Goal: Transaction & Acquisition: Purchase product/service

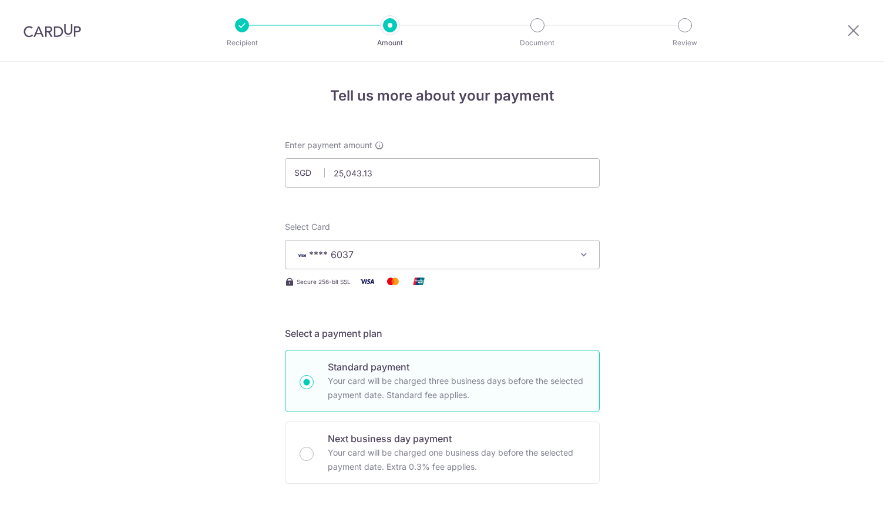
select select "2"
click at [392, 176] on input "25,043.13" at bounding box center [442, 172] width 315 height 29
type input "25,043.13"
click at [856, 35] on icon at bounding box center [854, 30] width 14 height 15
click at [859, 26] on icon at bounding box center [854, 30] width 14 height 15
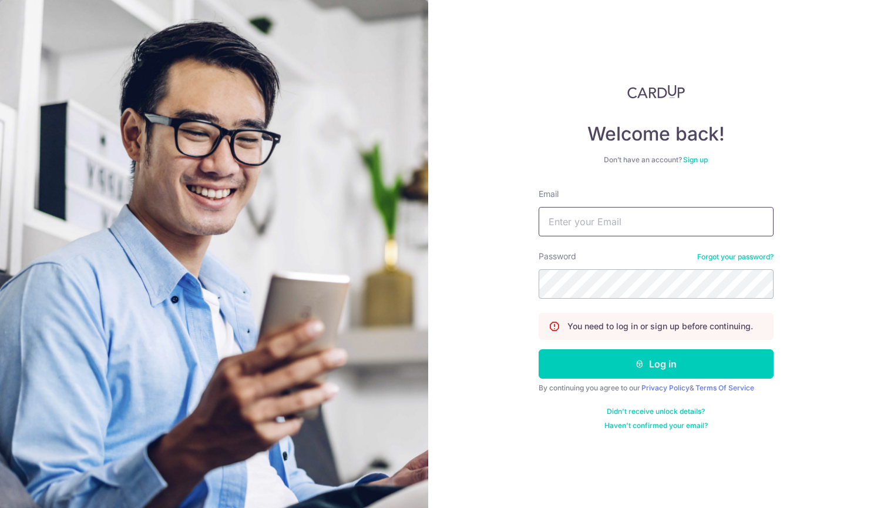
type input "wendyxu91@hotmail.com"
click at [656, 364] on button "Log in" at bounding box center [656, 363] width 235 height 29
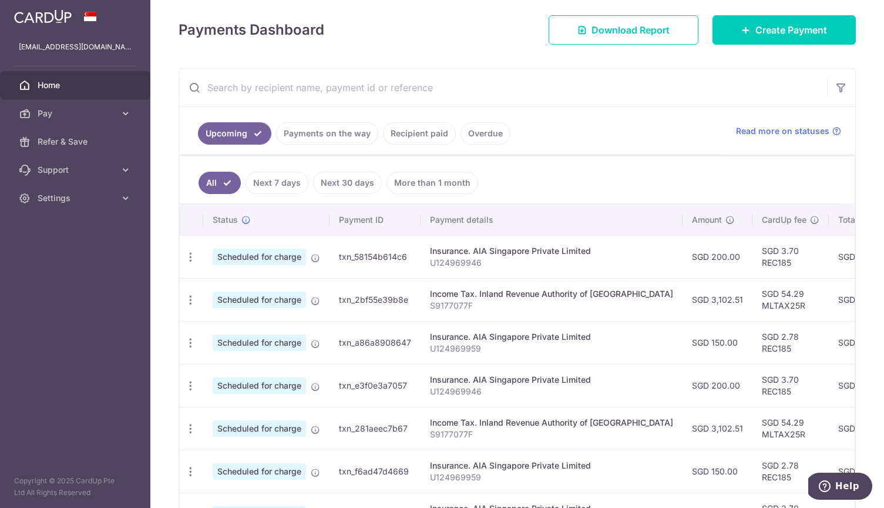
scroll to position [150, 0]
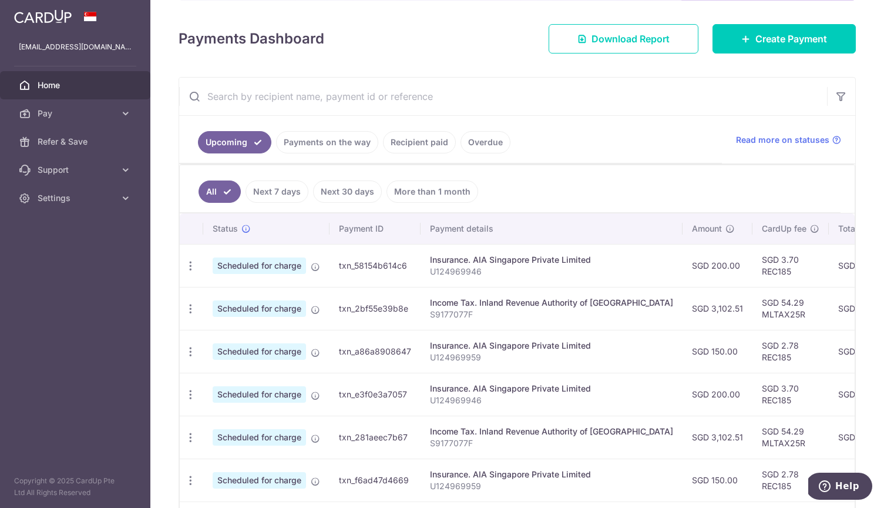
click at [427, 143] on link "Recipient paid" at bounding box center [419, 142] width 73 height 22
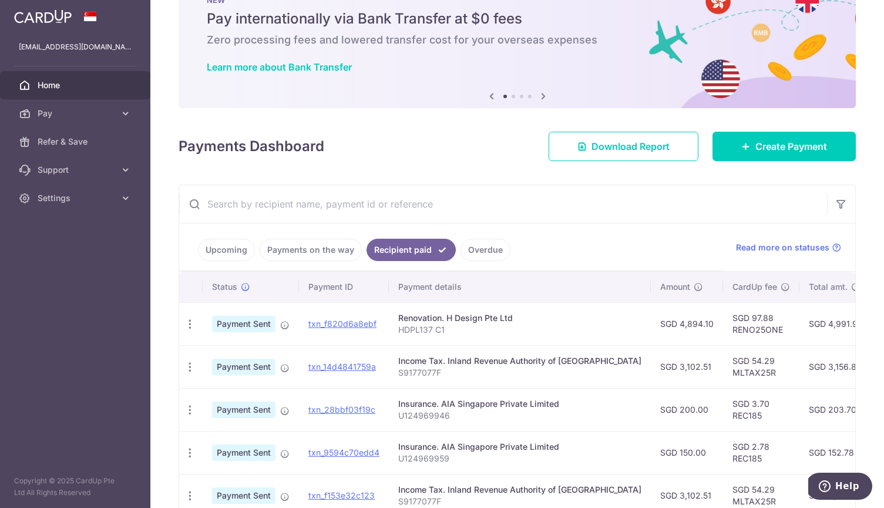
scroll to position [43, 0]
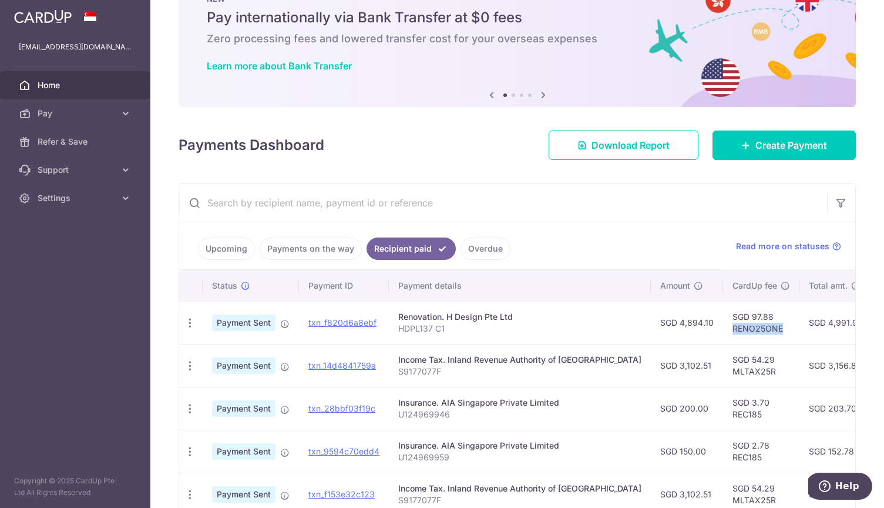
drag, startPoint x: 689, startPoint y: 330, endPoint x: 750, endPoint y: 330, distance: 61.1
click at [750, 330] on td "SGD 97.88 RENO25ONE" at bounding box center [761, 322] width 76 height 43
copy td "RENO25ONE"
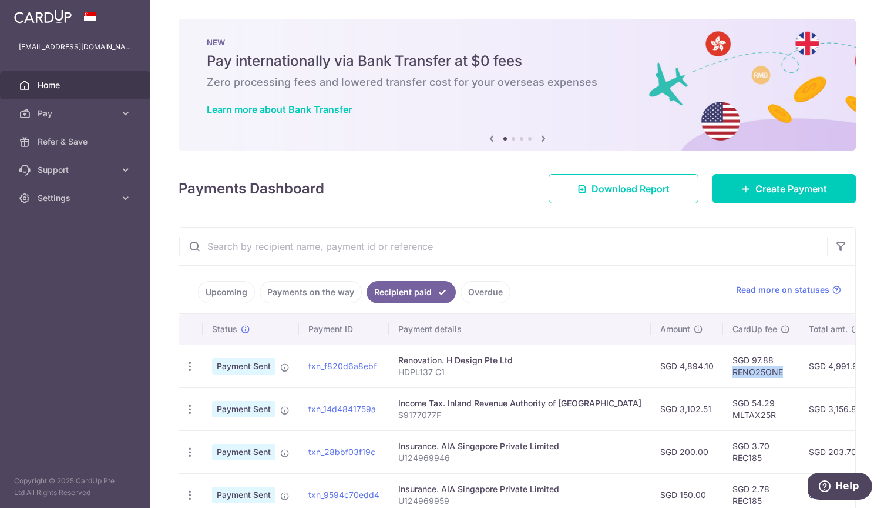
scroll to position [0, 0]
click at [821, 187] on span "Create Payment" at bounding box center [792, 189] width 72 height 14
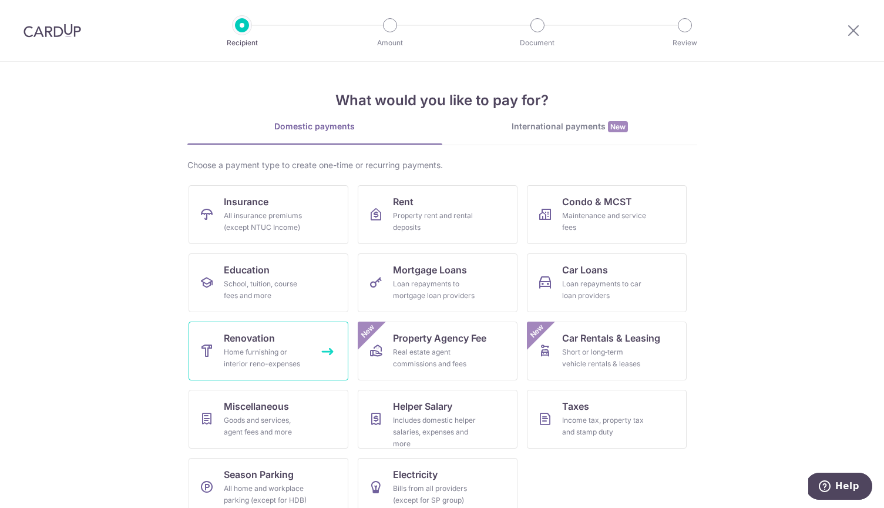
click at [296, 356] on div "Home furnishing or interior reno-expenses" at bounding box center [266, 358] width 85 height 24
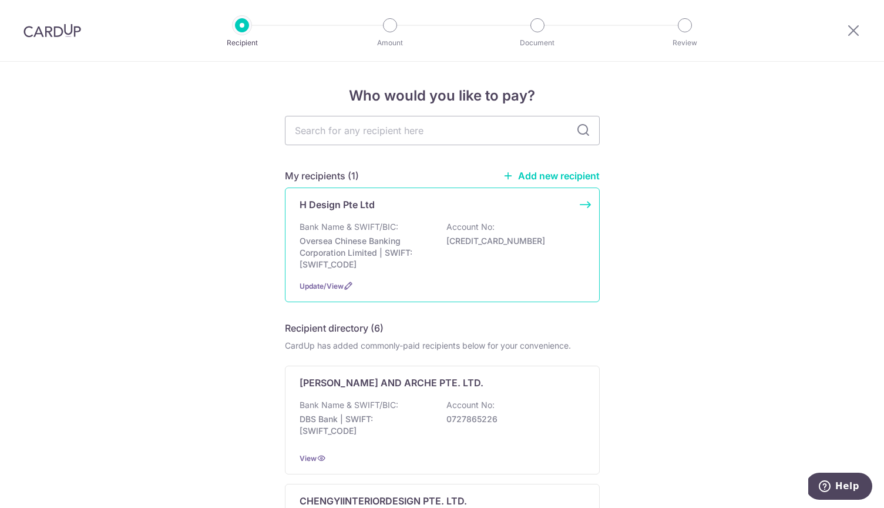
click at [361, 263] on p "Oversea Chinese Banking Corporation Limited | SWIFT: [SWIFT_CODE]" at bounding box center [366, 252] width 132 height 35
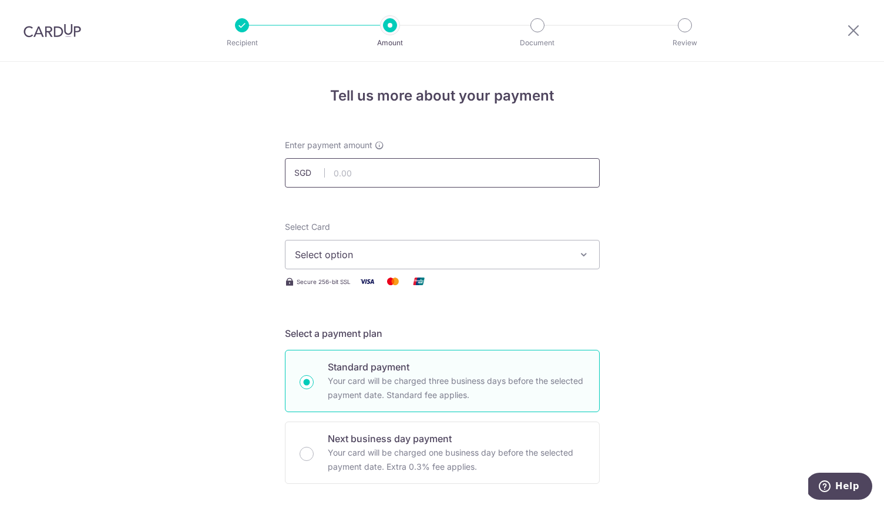
click at [370, 174] on input "text" at bounding box center [442, 172] width 315 height 29
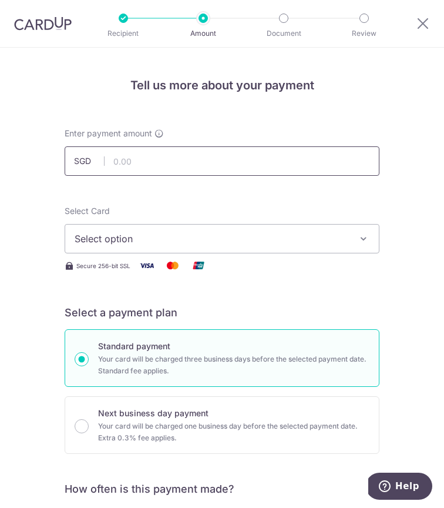
click at [133, 161] on input "text" at bounding box center [222, 160] width 315 height 29
type input "20,000.00"
click at [153, 239] on span "Select option" at bounding box center [214, 239] width 279 height 14
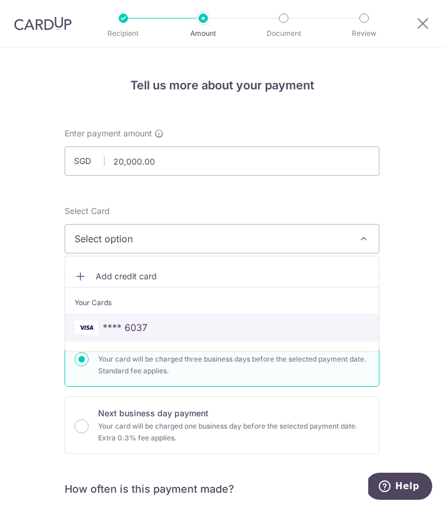
click at [123, 331] on span "**** 6037" at bounding box center [125, 327] width 45 height 14
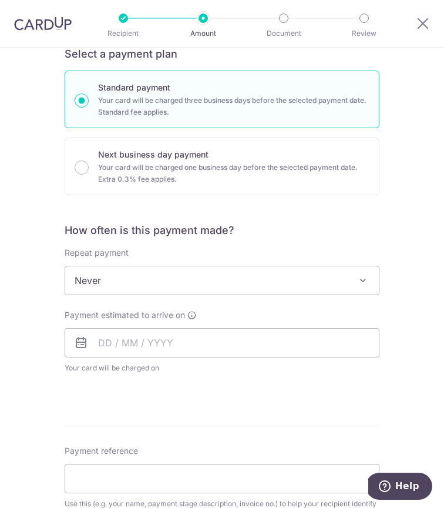
scroll to position [270, 0]
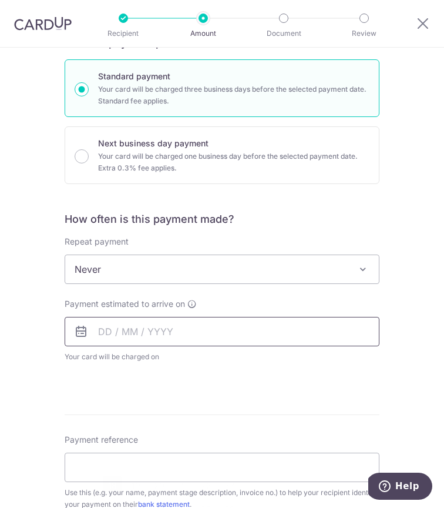
click at [113, 329] on input "text" at bounding box center [222, 331] width 315 height 29
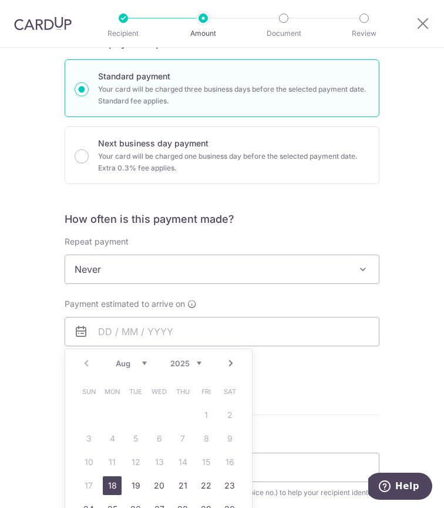
click at [109, 488] on link "18" at bounding box center [112, 485] width 19 height 19
type input "[DATE]"
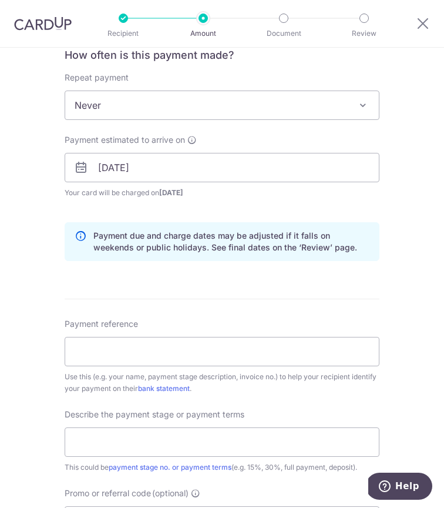
scroll to position [477, 0]
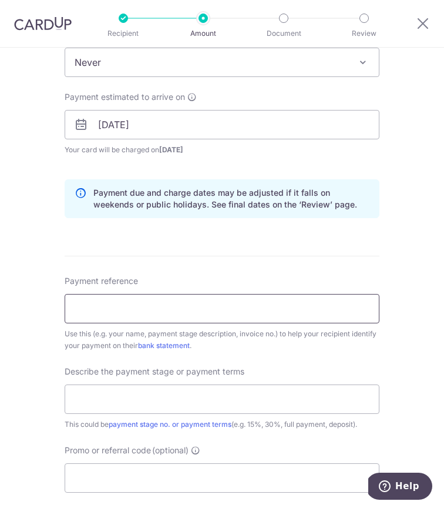
click at [108, 311] on input "Payment reference" at bounding box center [222, 308] width 315 height 29
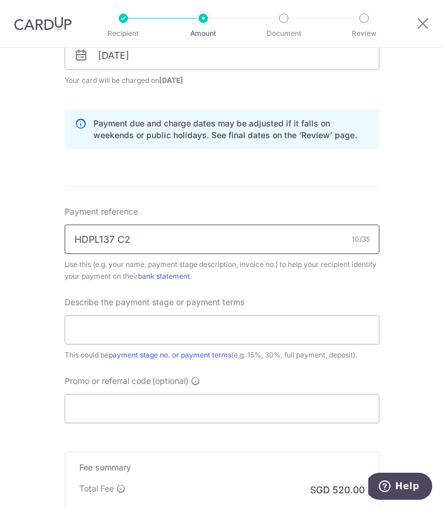
scroll to position [558, 0]
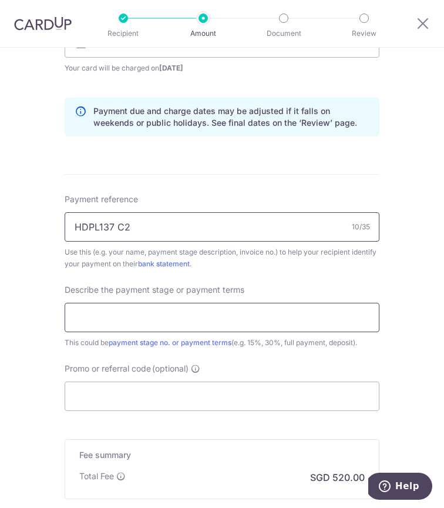
type input "HDPL137 C2"
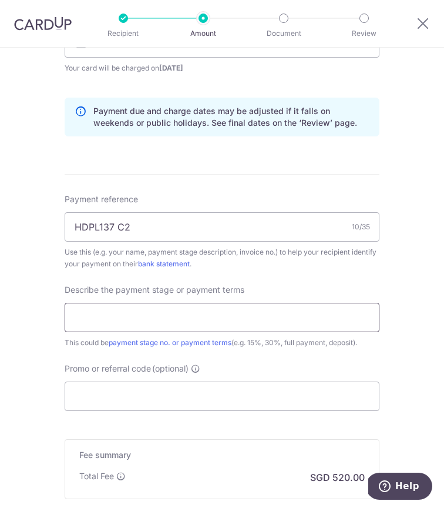
click at [102, 326] on input "text" at bounding box center [222, 317] width 315 height 29
drag, startPoint x: 197, startPoint y: 315, endPoint x: 138, endPoint y: 313, distance: 59.4
click at [138, 313] on input "2nd payment - part 1" at bounding box center [222, 317] width 315 height 29
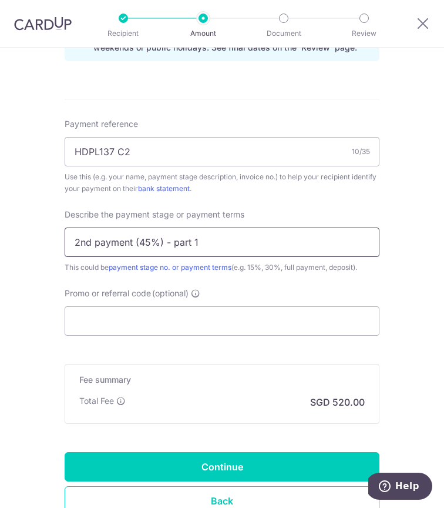
scroll to position [634, 0]
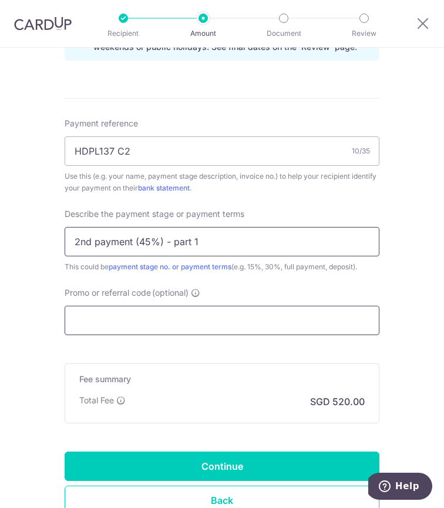
type input "2nd payment (45%) - part 1"
click at [163, 316] on input "Promo or referral code (optional)" at bounding box center [222, 320] width 315 height 29
paste input "RENO25ONE"
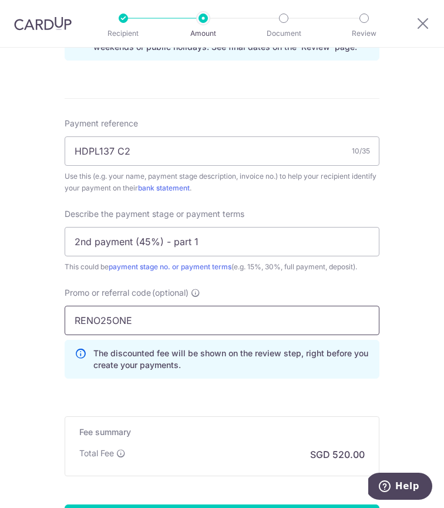
scroll to position [707, 0]
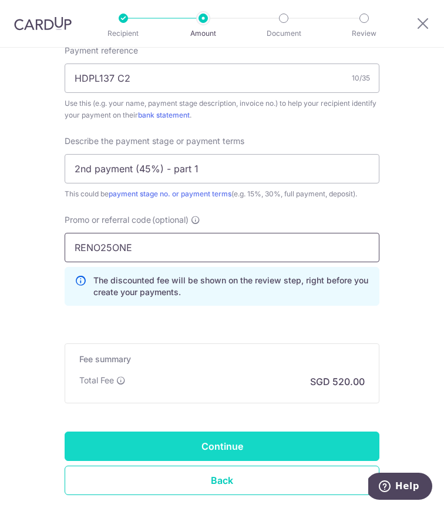
type input "RENO25ONE"
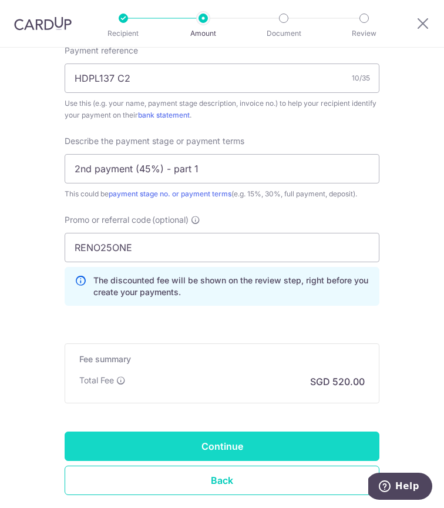
click at [195, 451] on input "Continue" at bounding box center [222, 445] width 315 height 29
type input "Create Schedule"
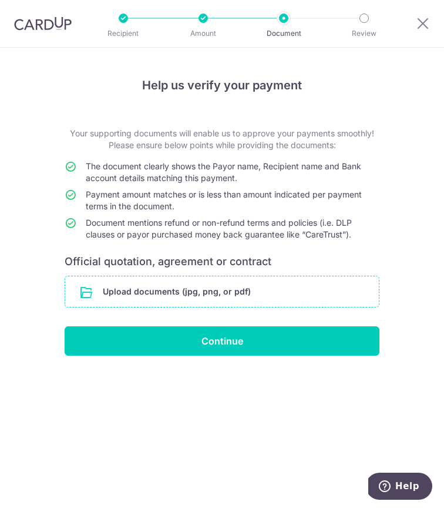
click at [197, 298] on input "file" at bounding box center [222, 291] width 314 height 31
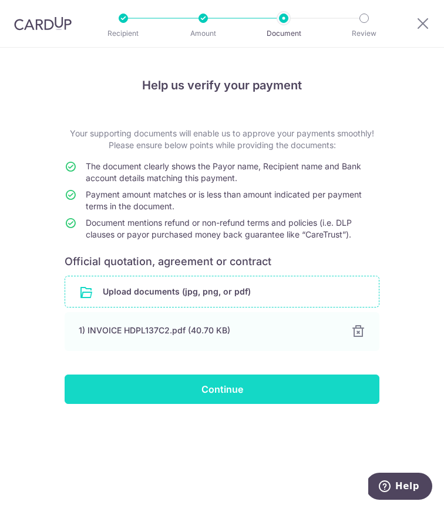
click at [242, 395] on input "Continue" at bounding box center [222, 388] width 315 height 29
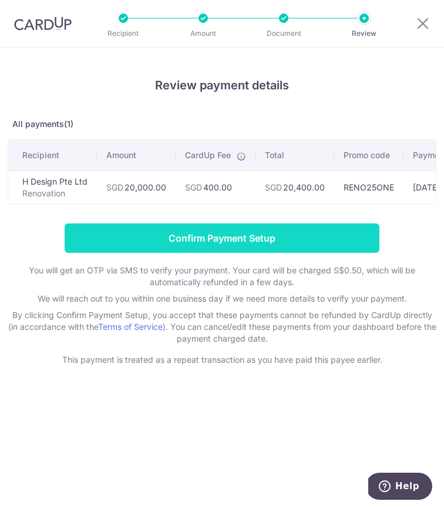
click at [230, 239] on input "Confirm Payment Setup" at bounding box center [222, 237] width 315 height 29
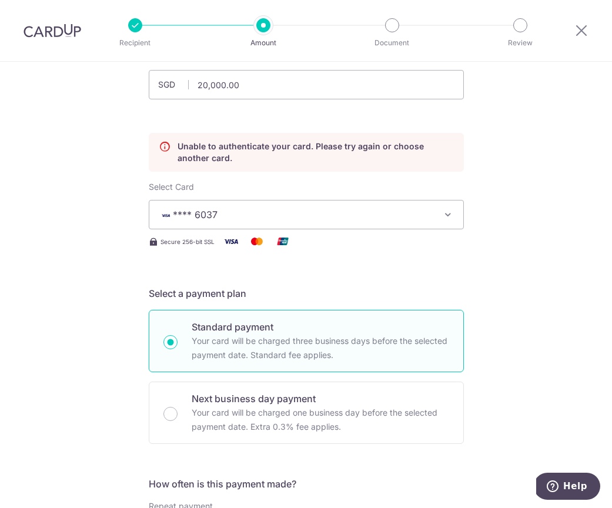
scroll to position [85, 0]
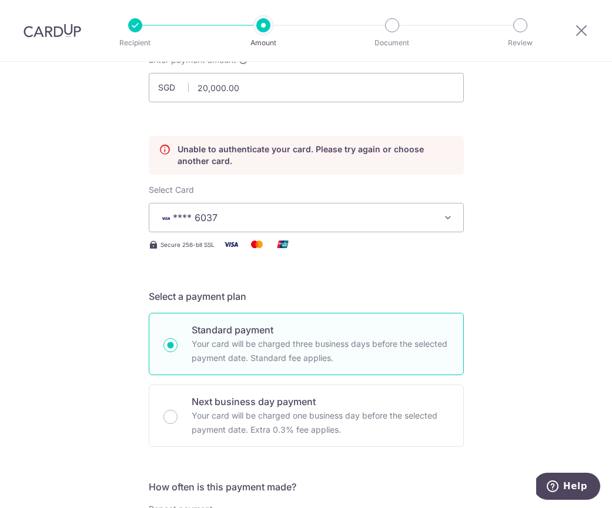
click at [315, 216] on span "**** 6037" at bounding box center [296, 217] width 274 height 14
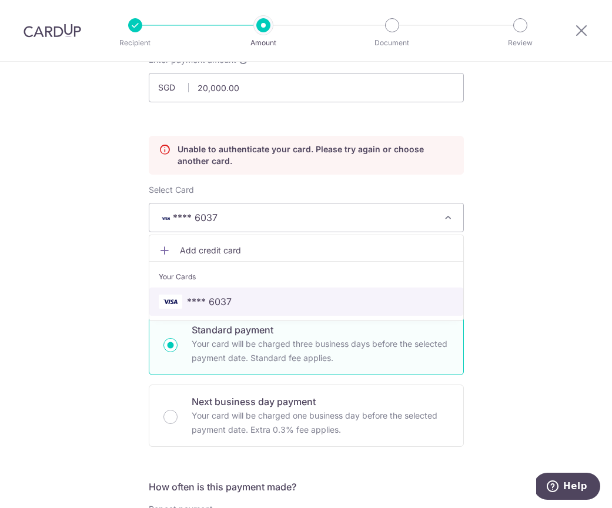
click at [272, 302] on span "**** 6037" at bounding box center [306, 301] width 295 height 14
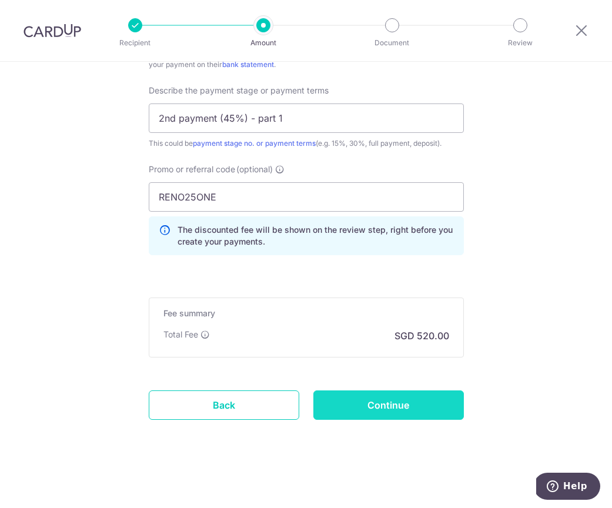
scroll to position [845, 0]
click at [361, 408] on input "Continue" at bounding box center [388, 404] width 150 height 29
type input "Update Schedule"
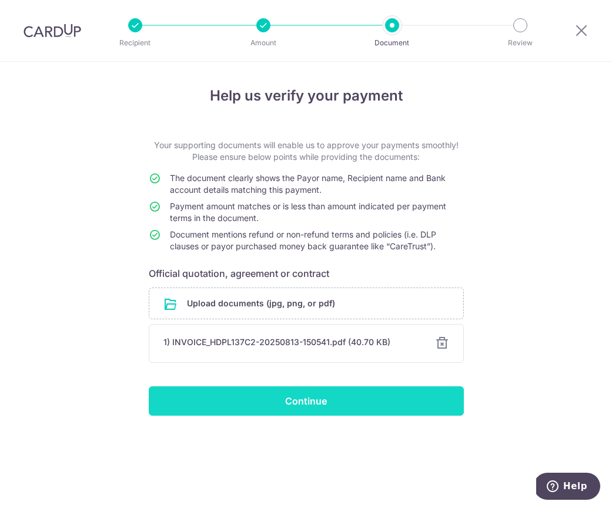
click at [320, 399] on input "Continue" at bounding box center [306, 400] width 315 height 29
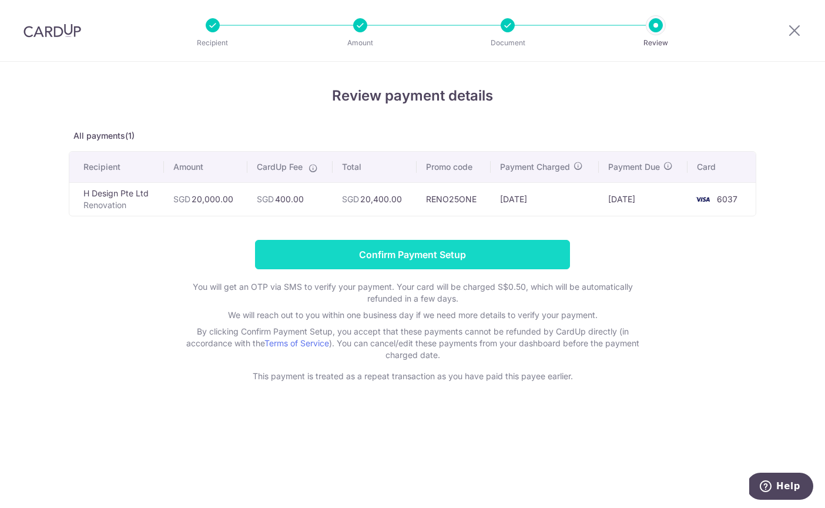
click at [404, 258] on input "Confirm Payment Setup" at bounding box center [412, 254] width 315 height 29
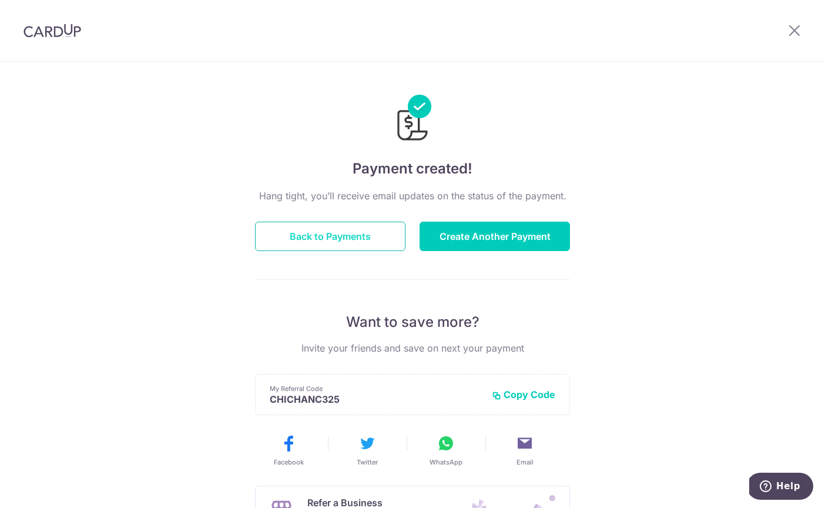
click at [369, 237] on button "Back to Payments" at bounding box center [330, 236] width 150 height 29
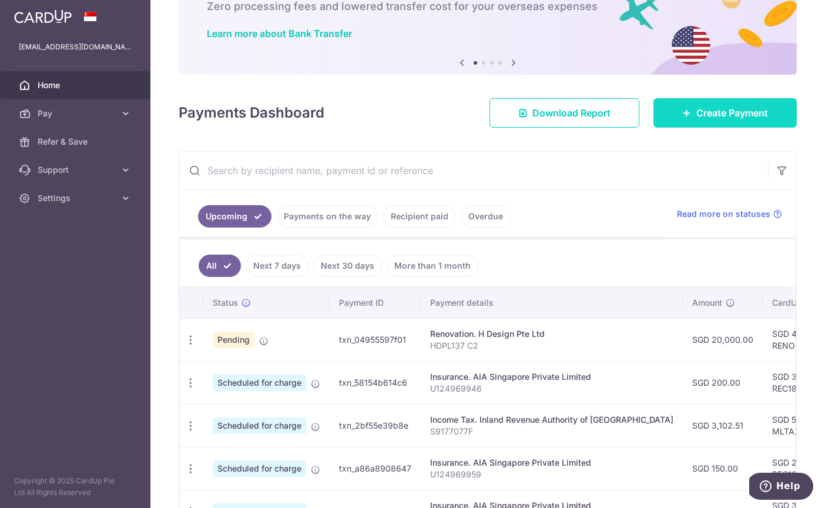
click at [696, 107] on span "Create Payment" at bounding box center [732, 113] width 72 height 14
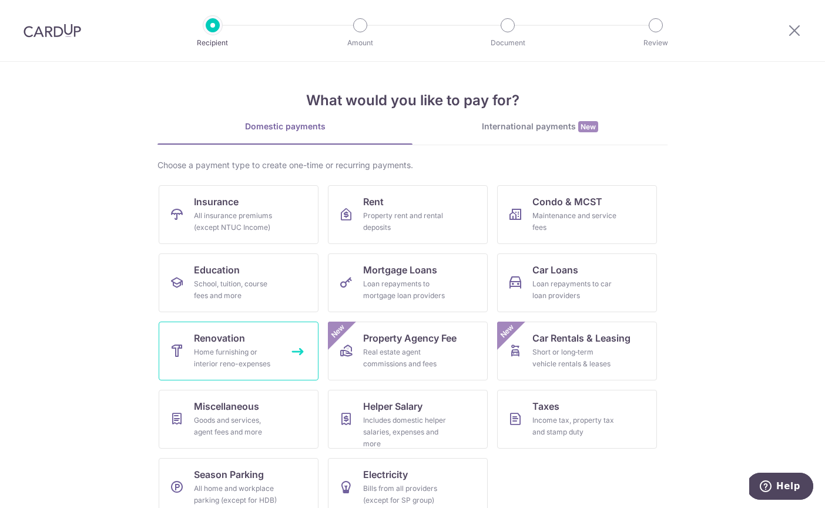
click at [216, 361] on div "Home furnishing or interior reno-expenses" at bounding box center [236, 358] width 85 height 24
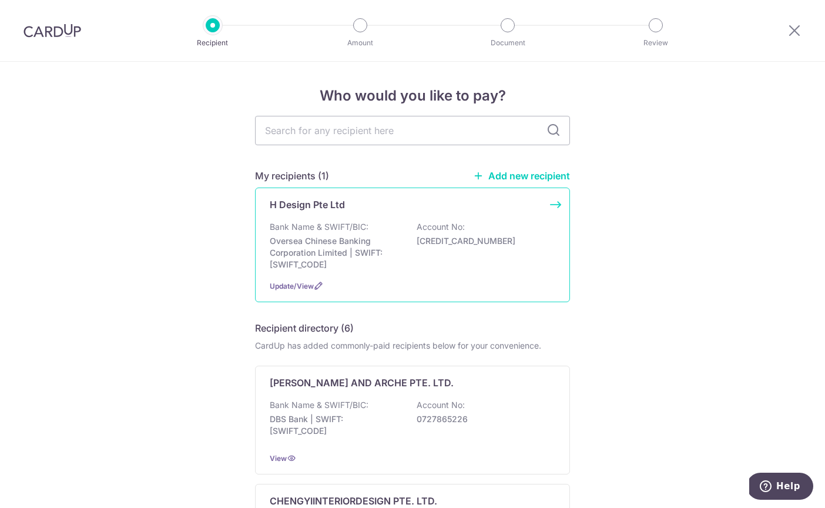
click at [395, 217] on div "H Design Pte Ltd Bank Name & SWIFT/BIC: Oversea Chinese Banking Corporation Lim…" at bounding box center [412, 244] width 315 height 115
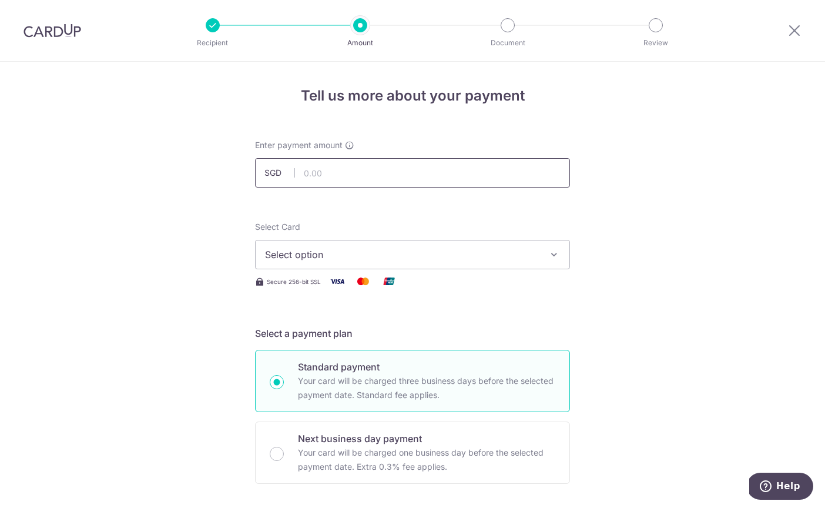
click at [339, 177] on input "text" at bounding box center [412, 172] width 315 height 29
click at [391, 163] on input "text" at bounding box center [412, 172] width 315 height 29
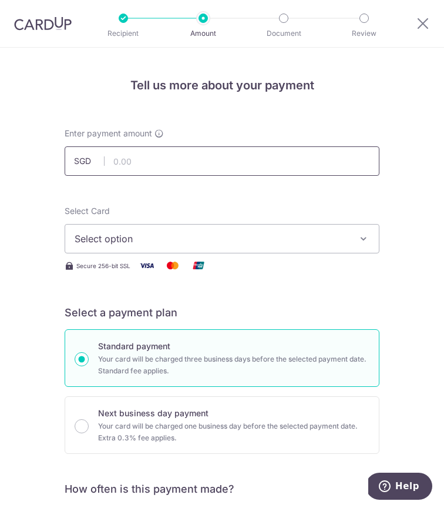
click at [135, 155] on input "text" at bounding box center [222, 160] width 315 height 29
type input "5,043.12"
click at [130, 237] on span "Select option" at bounding box center [214, 239] width 279 height 14
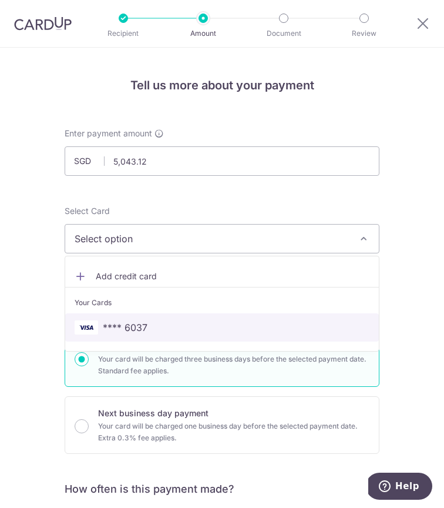
click at [121, 326] on span "**** 6037" at bounding box center [125, 327] width 45 height 14
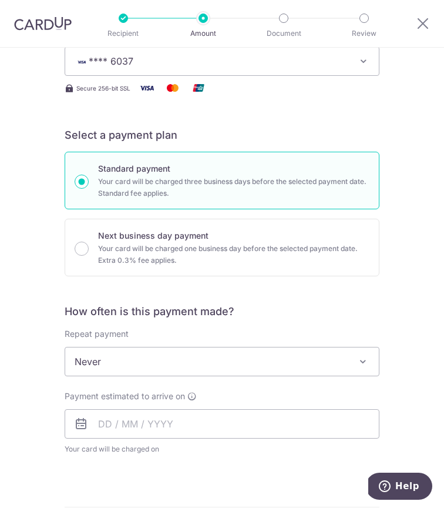
scroll to position [265, 0]
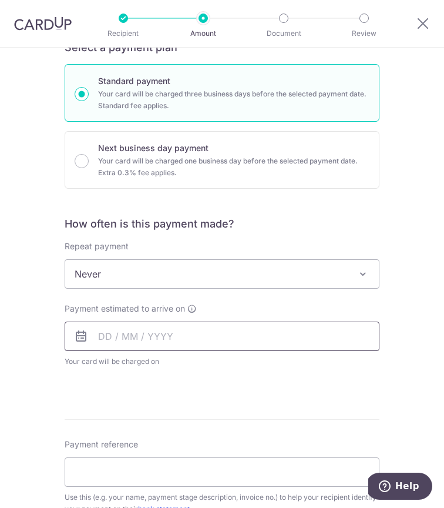
click at [108, 338] on input "text" at bounding box center [222, 335] width 315 height 29
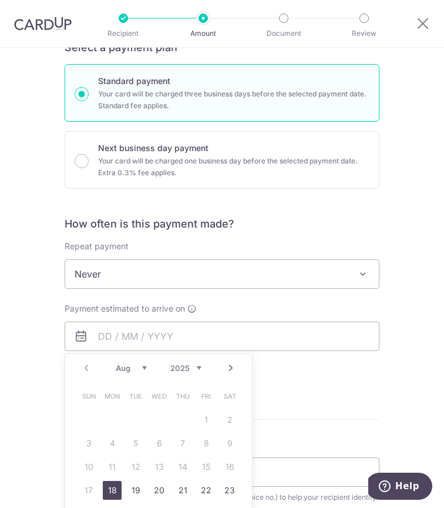
click at [111, 492] on link "18" at bounding box center [112, 490] width 19 height 19
type input "18/08/2025"
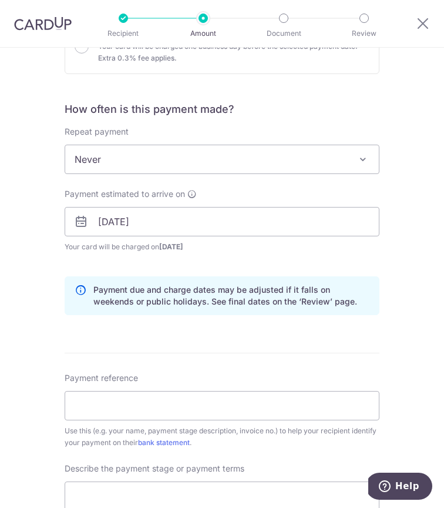
scroll to position [411, 0]
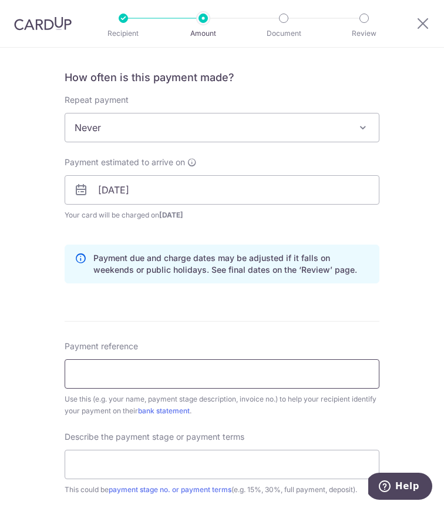
click at [106, 365] on input "Payment reference" at bounding box center [222, 373] width 315 height 29
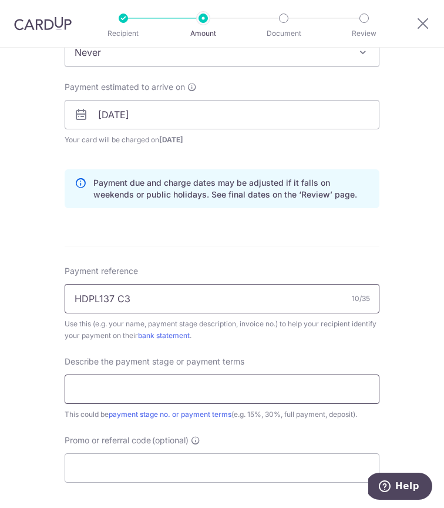
type input "HDPL137 C3"
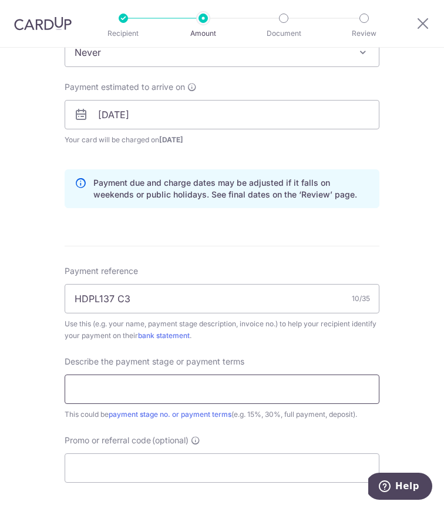
click at [123, 391] on input "text" at bounding box center [222, 388] width 315 height 29
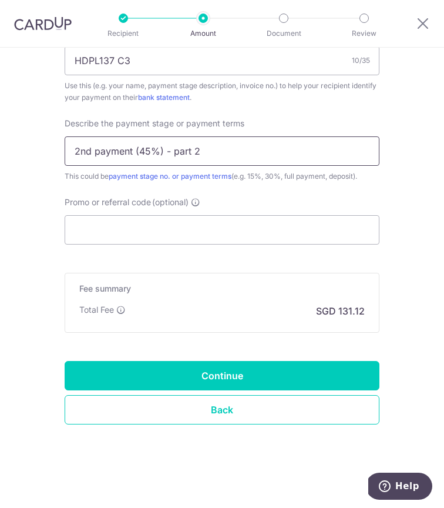
scroll to position [725, 0]
type input "2nd payment (45%) - part 2"
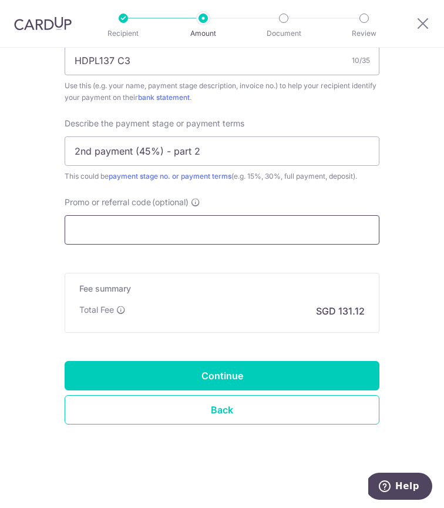
click at [155, 226] on input "Promo or referral code (optional)" at bounding box center [222, 229] width 315 height 29
paste input "RENO25ONE"
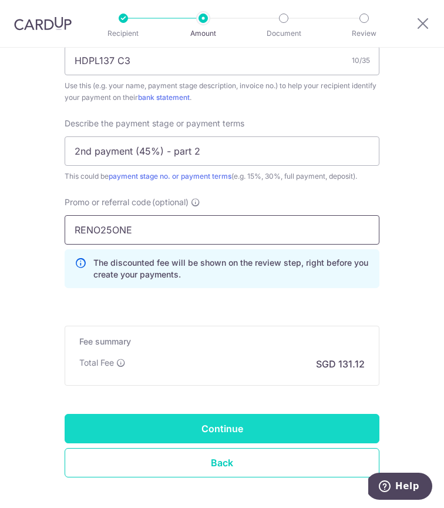
type input "RENO25ONE"
click at [204, 423] on input "Continue" at bounding box center [222, 428] width 315 height 29
type input "Create Schedule"
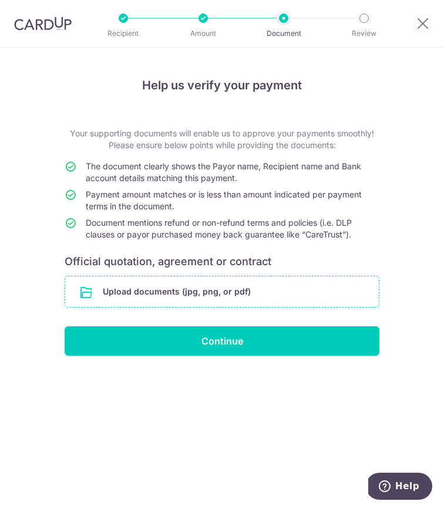
click at [169, 288] on input "file" at bounding box center [222, 291] width 314 height 31
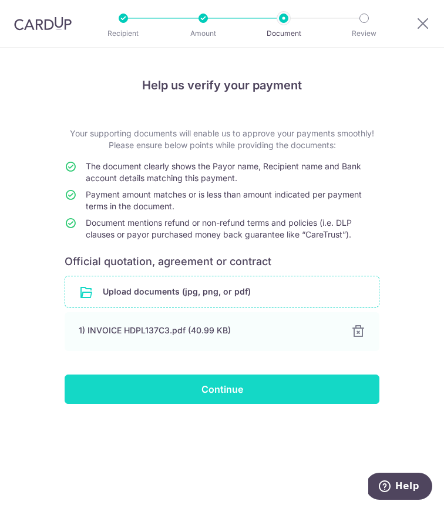
click at [224, 384] on input "Continue" at bounding box center [222, 388] width 315 height 29
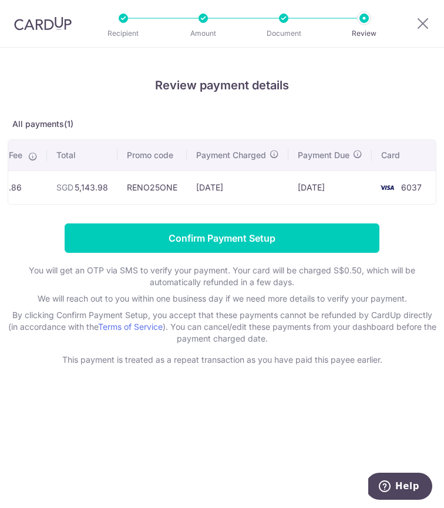
scroll to position [0, 203]
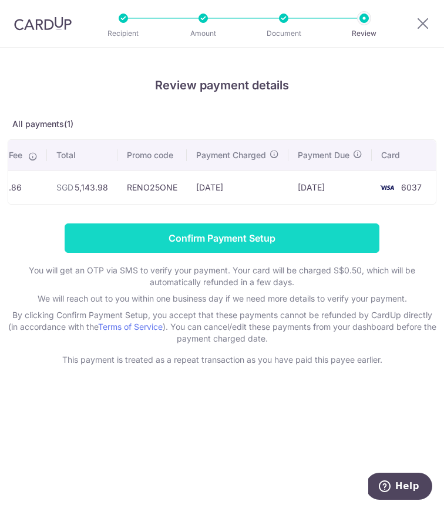
click at [234, 236] on input "Confirm Payment Setup" at bounding box center [222, 237] width 315 height 29
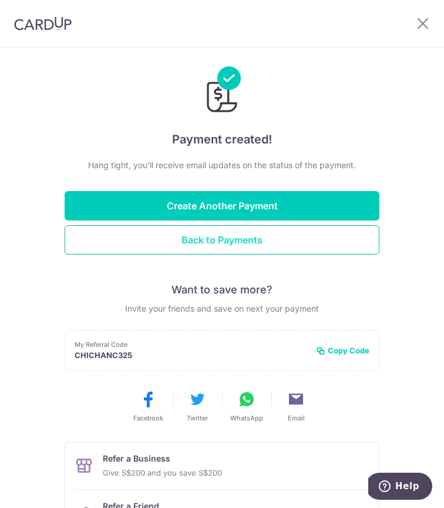
click at [206, 232] on button "Back to Payments" at bounding box center [222, 239] width 315 height 29
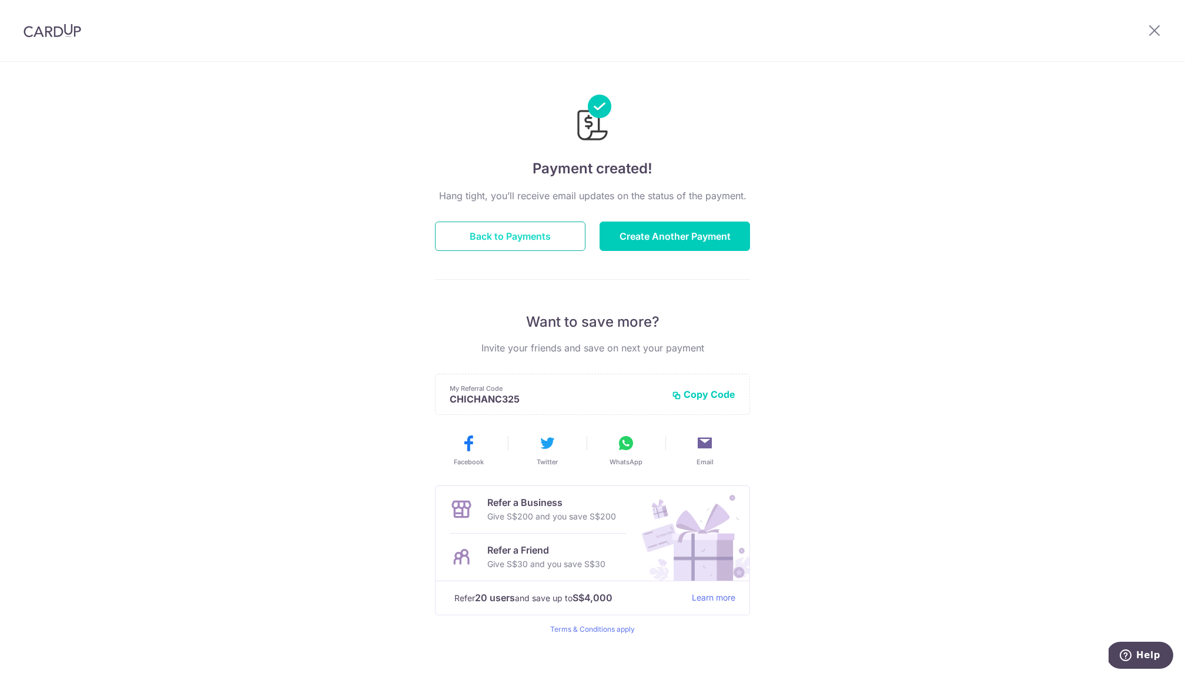
click at [538, 228] on button "Back to Payments" at bounding box center [510, 236] width 150 height 29
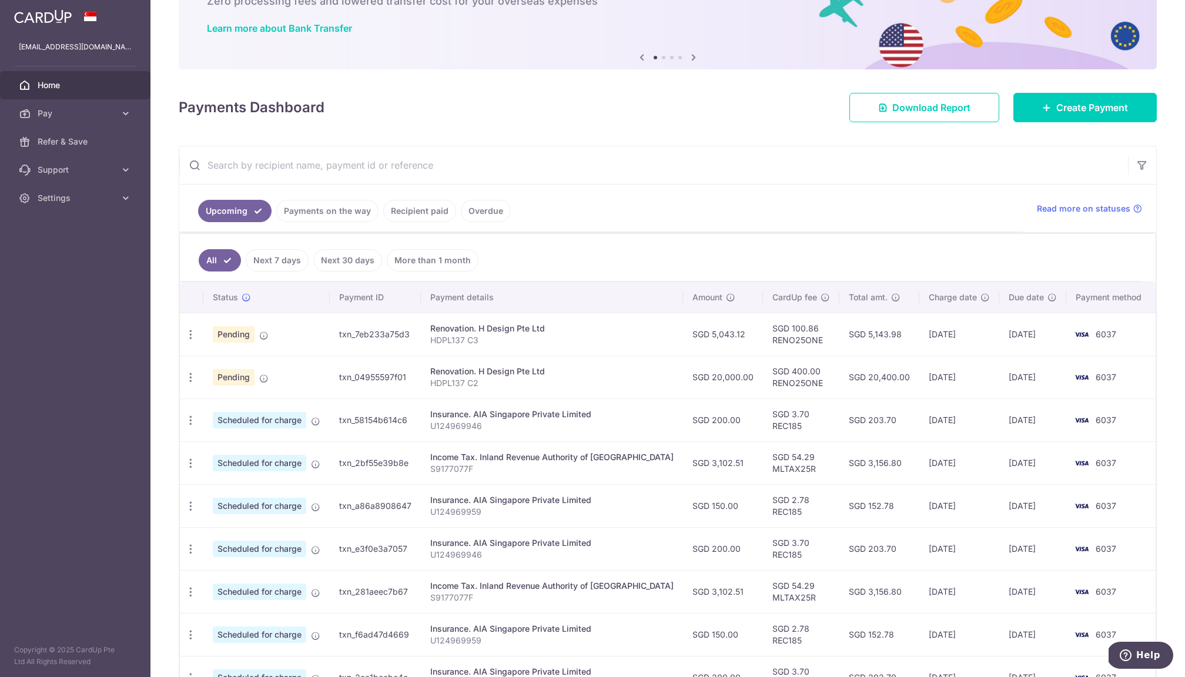
scroll to position [81, 0]
